Goal: Information Seeking & Learning: Learn about a topic

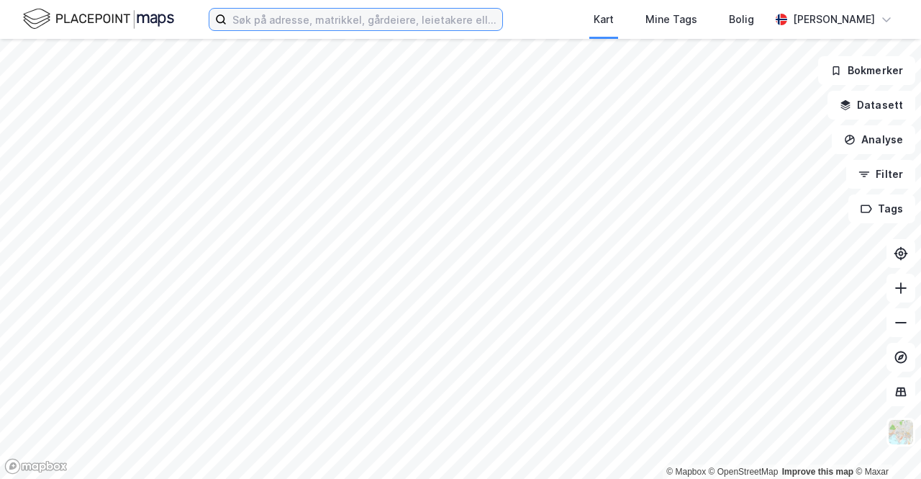
click at [300, 22] on input at bounding box center [365, 20] width 276 height 22
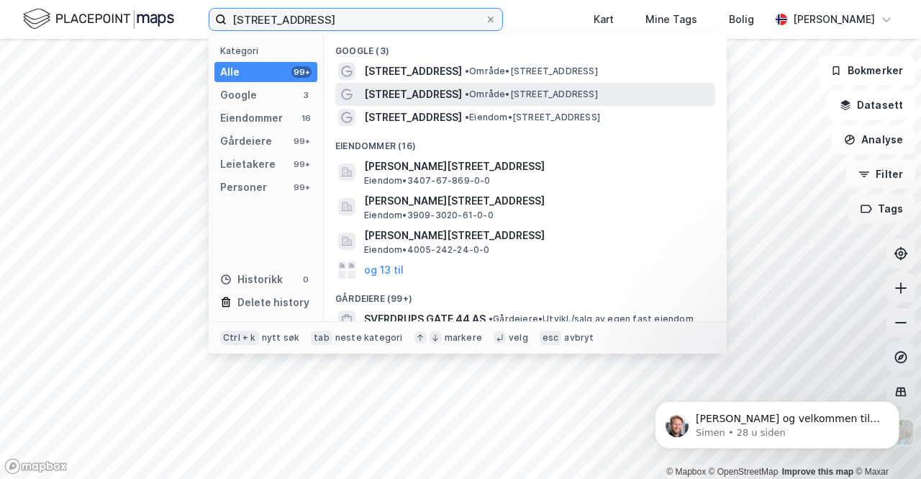
type input "[STREET_ADDRESS]"
click at [403, 95] on span "[STREET_ADDRESS]" at bounding box center [413, 94] width 98 height 17
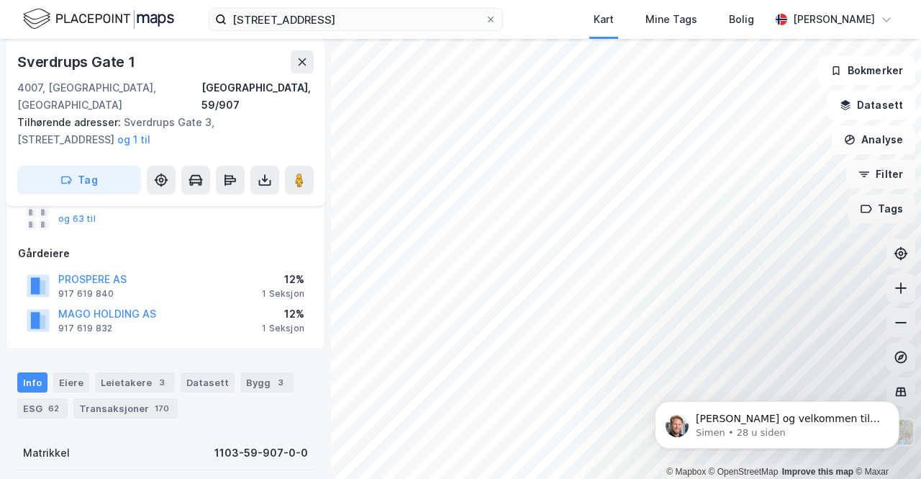
scroll to position [216, 0]
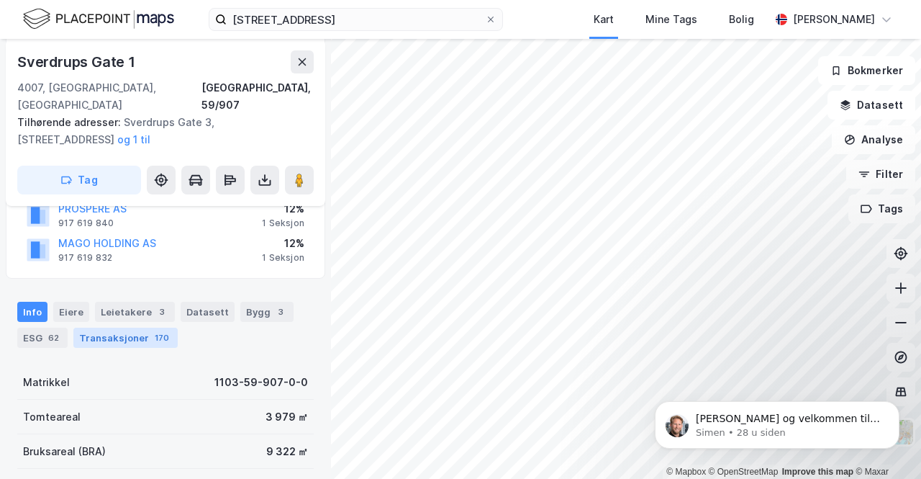
click at [152, 330] on div "170" at bounding box center [162, 337] width 20 height 14
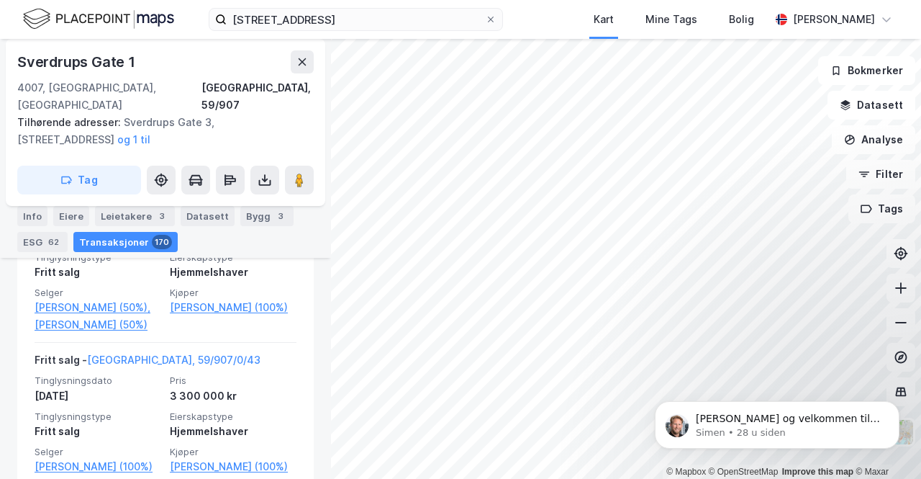
scroll to position [6110, 0]
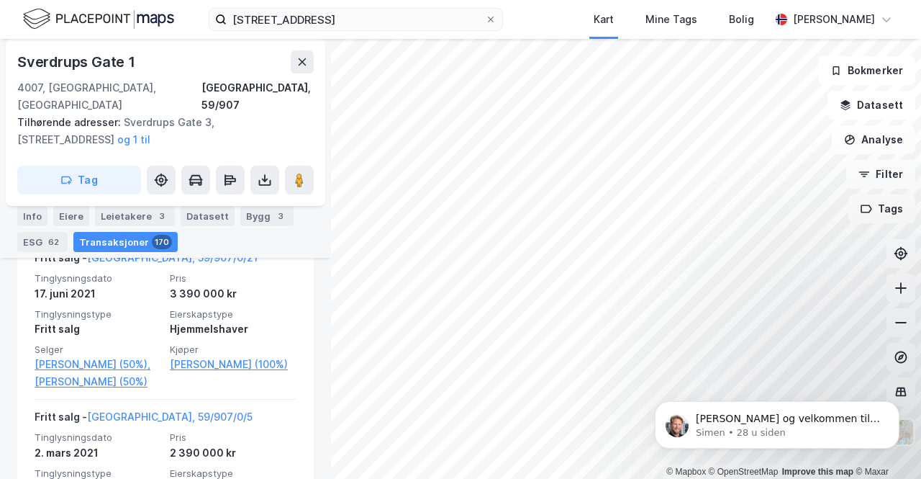
click at [308, 216] on div "Info [PERSON_NAME] 3 Datasett Bygg 3 ESG 62 Transaksjoner 170" at bounding box center [165, 223] width 331 height 69
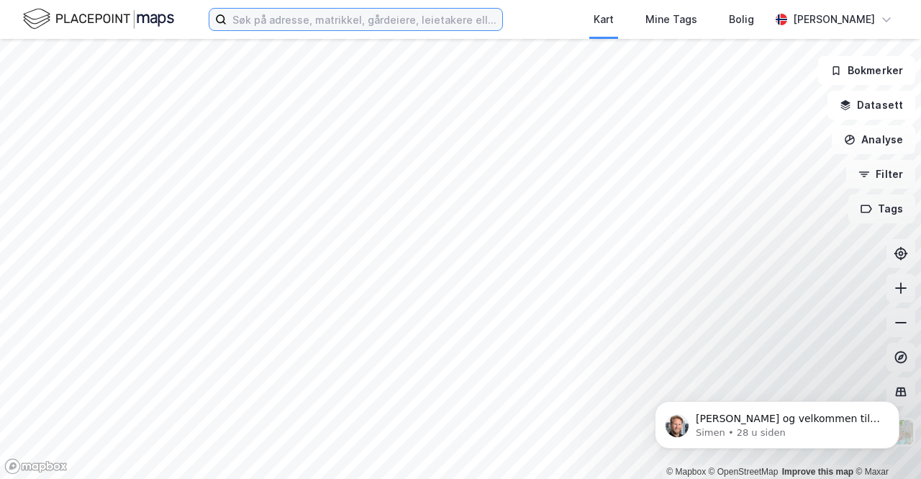
click at [276, 24] on input at bounding box center [365, 20] width 276 height 22
paste input "Ogmund Finnsons vei 15"
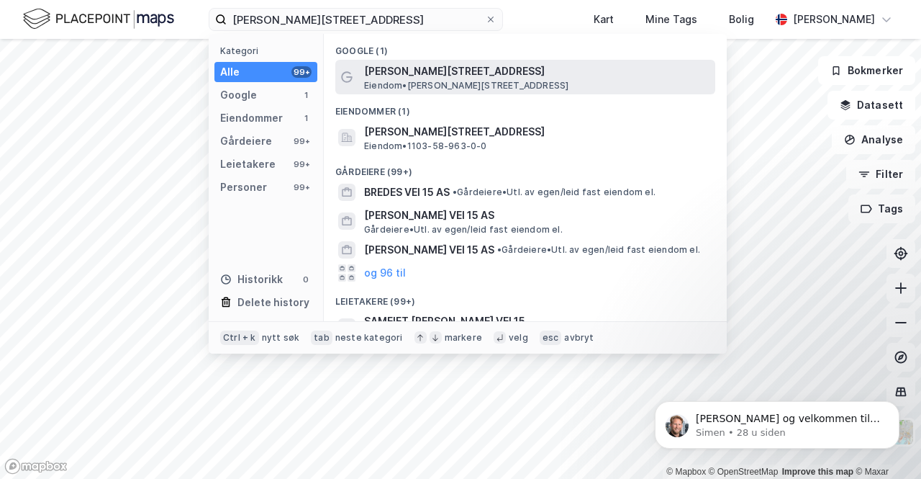
click at [438, 76] on span "Ogmund Finnsons vei 15" at bounding box center [536, 71] width 345 height 17
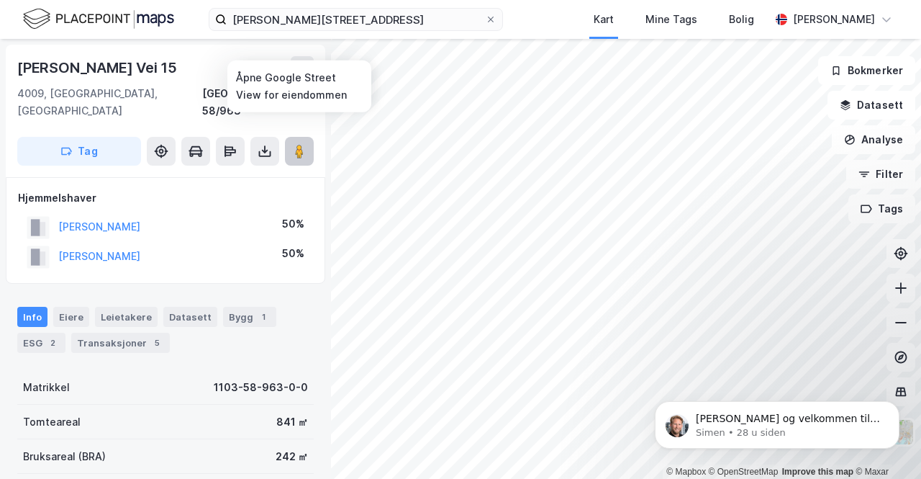
click at [296, 144] on image at bounding box center [299, 151] width 9 height 14
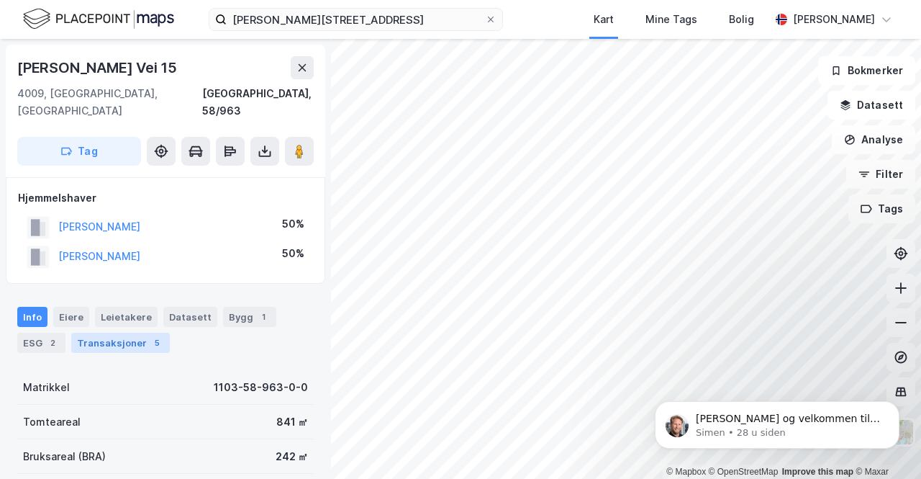
click at [128, 333] on div "Transaksjoner 5" at bounding box center [120, 342] width 99 height 20
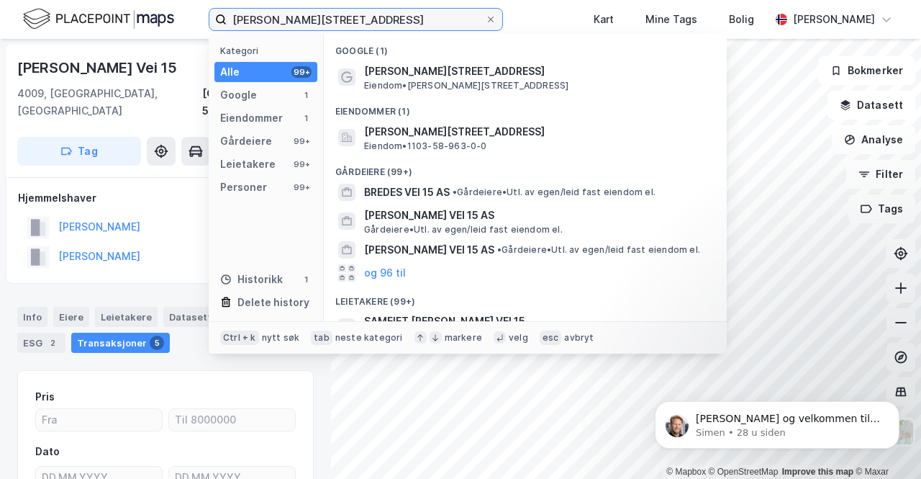
drag, startPoint x: 322, startPoint y: 14, endPoint x: 176, endPoint y: 15, distance: 146.8
click at [176, 15] on div "Ogmund Finnsons vei 15 Kategori Alle 99+ Google 1 Eiendommer 1 Gårdeiere 99+ Le…" at bounding box center [460, 19] width 921 height 39
paste input "Edvard Griegs vei 50"
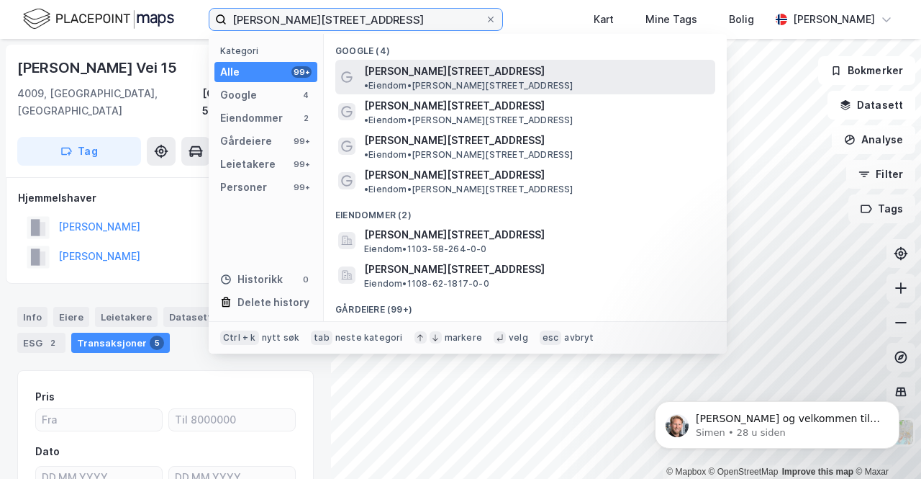
type input "Edvard Griegs vei 50"
click at [456, 66] on span "Edvard Griegs vei 50" at bounding box center [454, 71] width 181 height 17
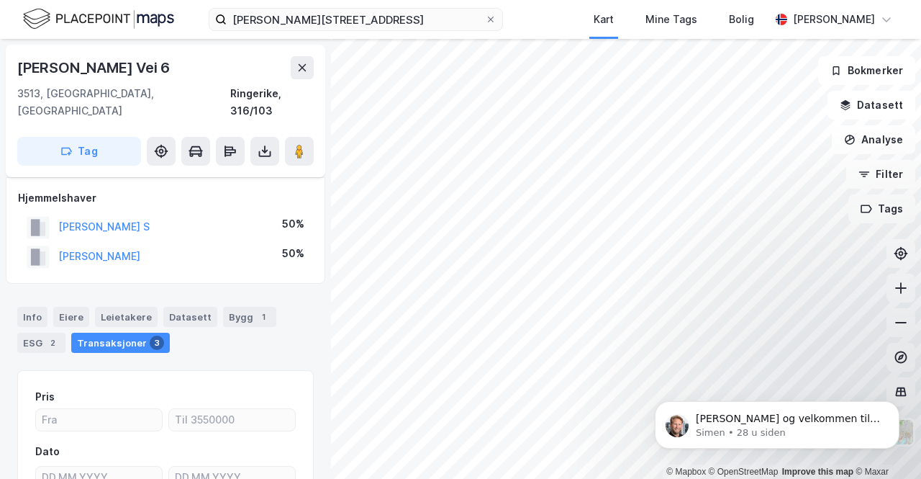
scroll to position [12, 0]
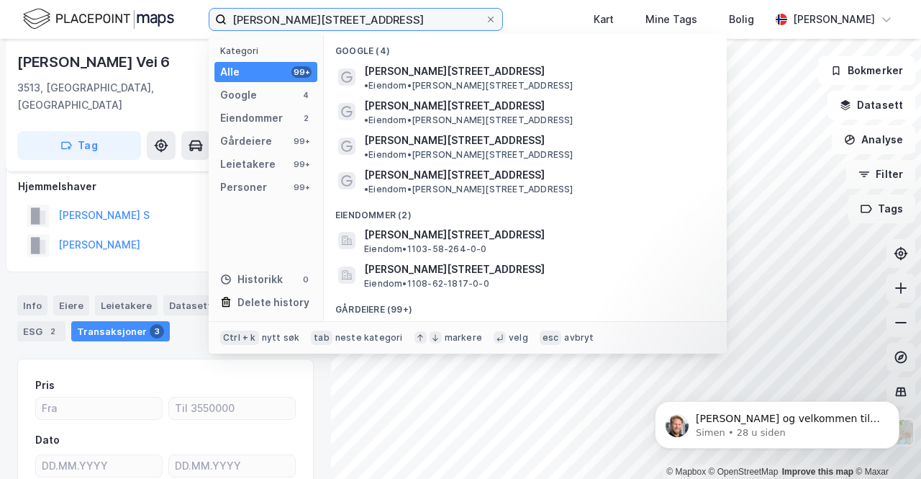
drag, startPoint x: 384, startPoint y: 19, endPoint x: 197, endPoint y: 23, distance: 187.1
click at [197, 23] on div "Edvard Griegs vei 50 Kategori Alle 99+ Google 4 Eiendommer 2 Gårdeiere 99+ Leie…" at bounding box center [460, 19] width 921 height 39
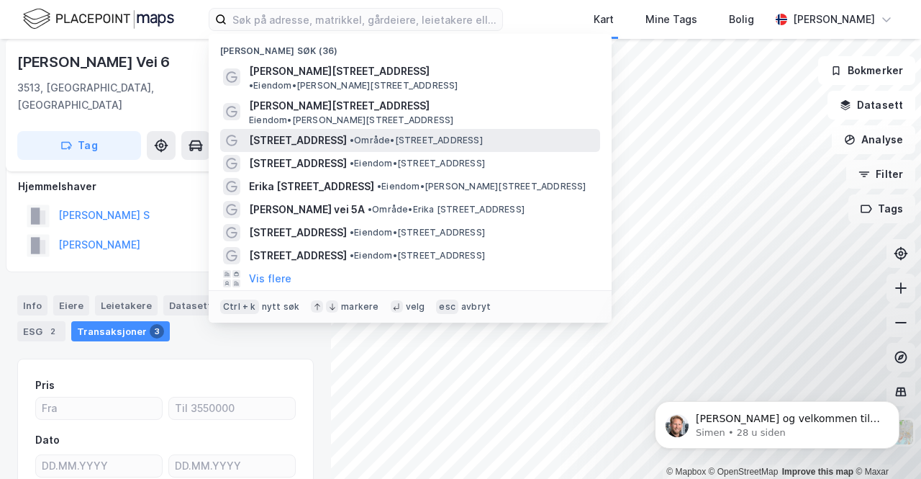
click at [305, 139] on div "Sverdrups gate 7 • Område • Sverdrups gate 7, 4007 Stavanger" at bounding box center [410, 140] width 380 height 23
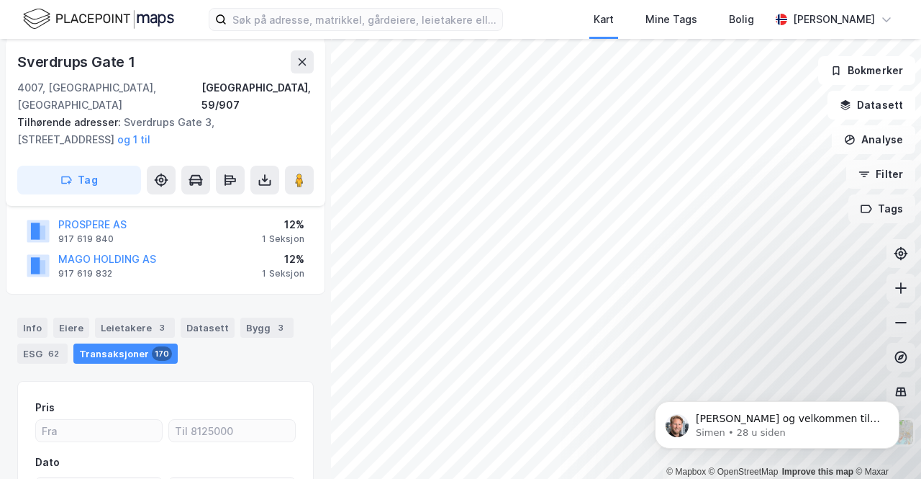
scroll to position [227, 0]
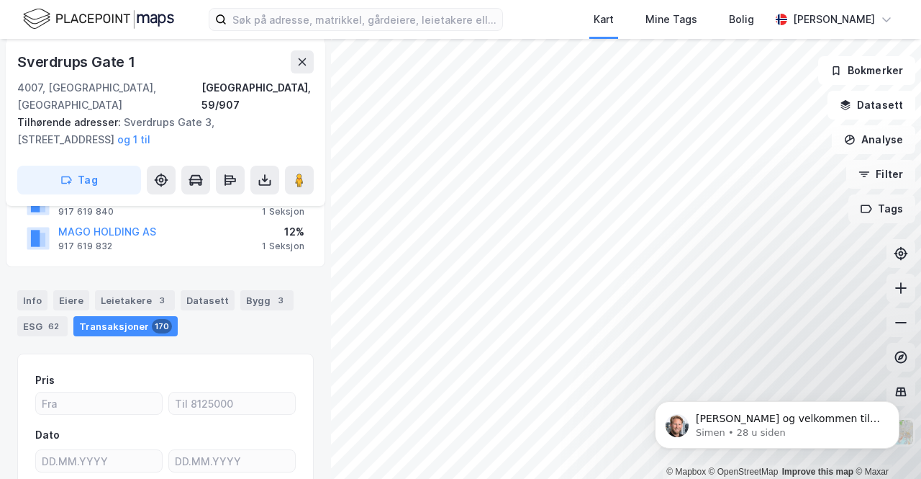
click at [145, 316] on div "Transaksjoner 170" at bounding box center [125, 326] width 104 height 20
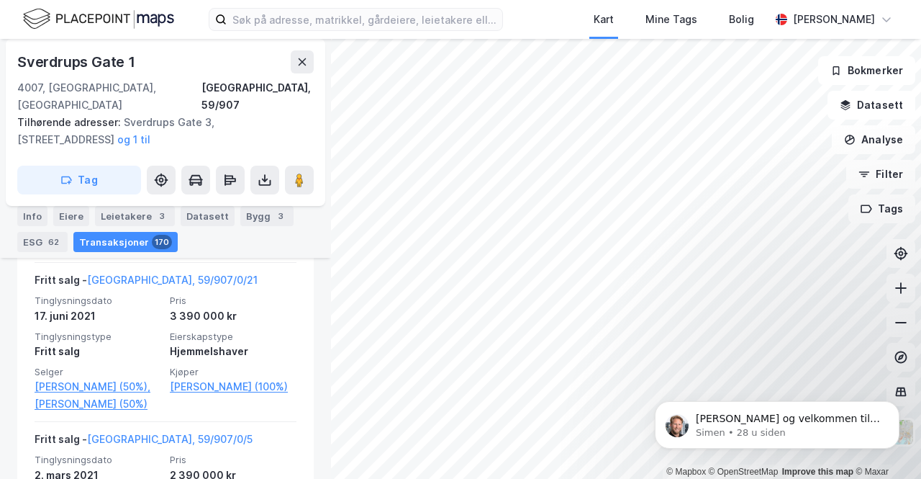
scroll to position [6110, 0]
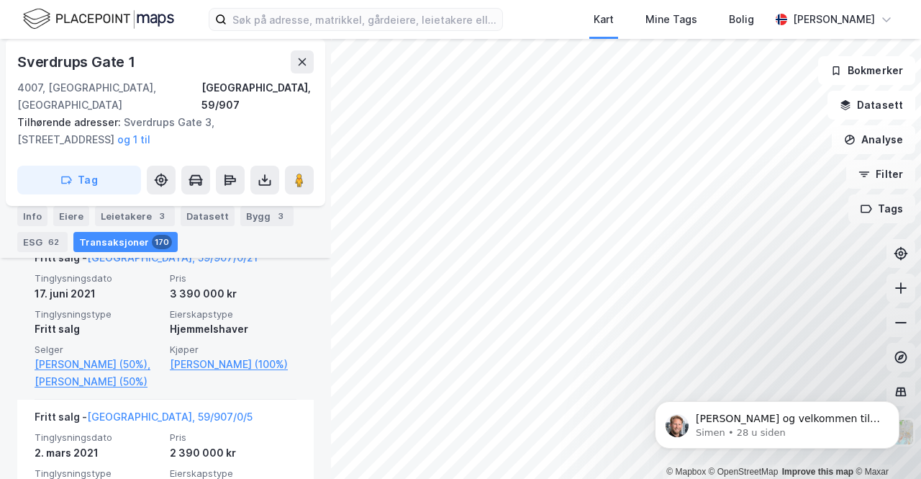
click at [193, 302] on div "3 390 000 kr" at bounding box center [233, 293] width 127 height 17
click at [134, 263] on link "[GEOGRAPHIC_DATA], 59/907/0/21" at bounding box center [172, 257] width 171 height 12
